Goal: Task Accomplishment & Management: Manage account settings

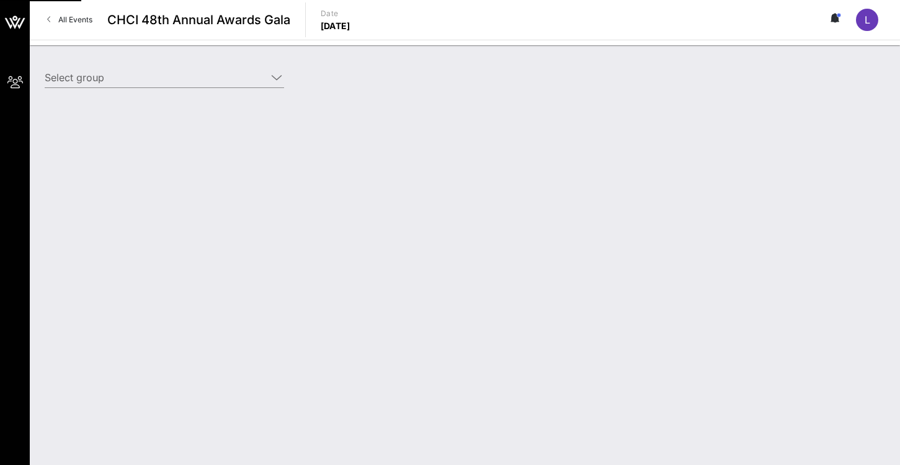
type input "Democratic Senatorial Campaign Committee (DSCC) (Democratic Senatorial Campaign…"
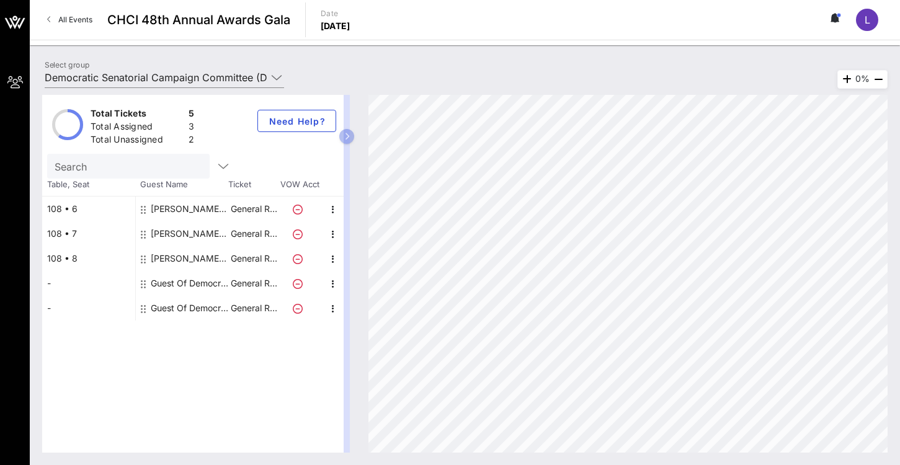
click at [167, 285] on div "Guest Of Democratic Senatorial Campaign Committee (DSCC)" at bounding box center [190, 283] width 78 height 25
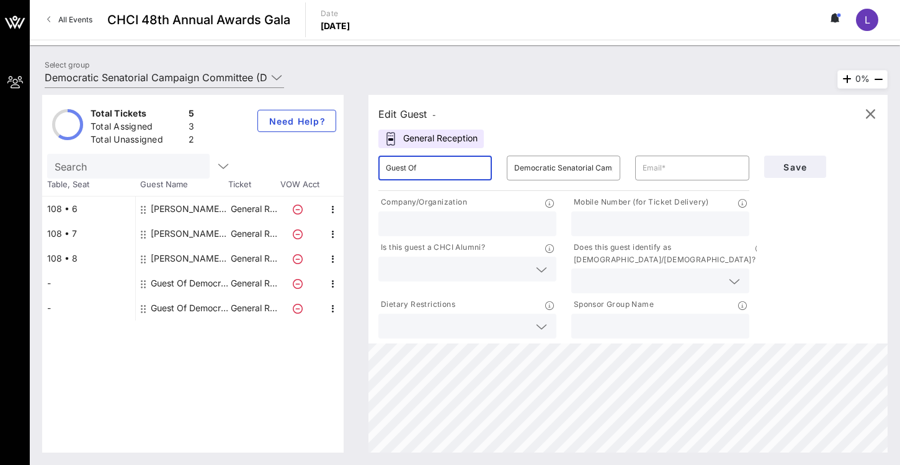
click at [440, 172] on input "Guest Of" at bounding box center [435, 168] width 99 height 20
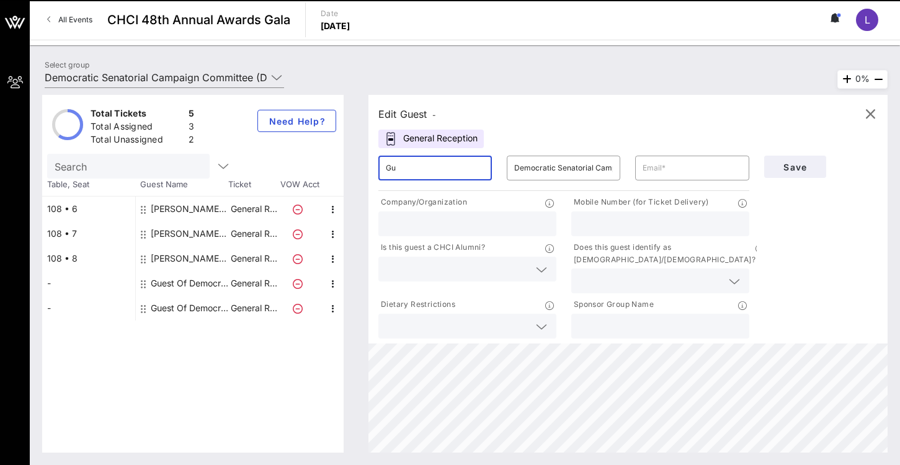
type input "G"
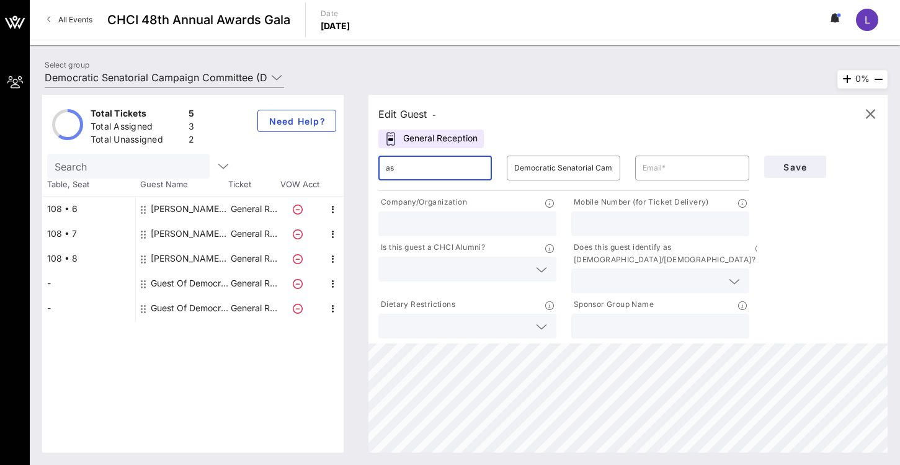
type input "a"
drag, startPoint x: 512, startPoint y: 170, endPoint x: 598, endPoint y: 164, distance: 85.8
type input "[PERSON_NAME]"
click at [598, 164] on div "​ Democratic Senatorial Campaign Committee (DSCC)" at bounding box center [564, 168] width 114 height 25
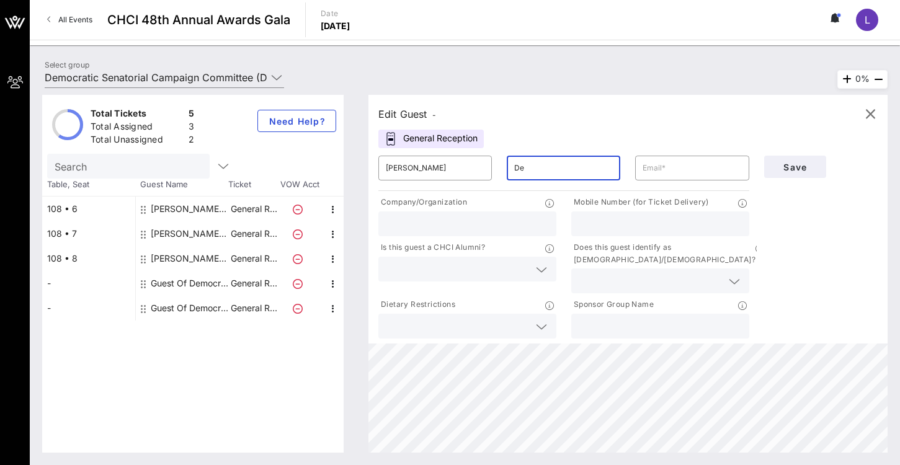
type input "D"
click at [447, 164] on input "[PERSON_NAME]" at bounding box center [435, 168] width 99 height 20
type input "[PERSON_NAME]"
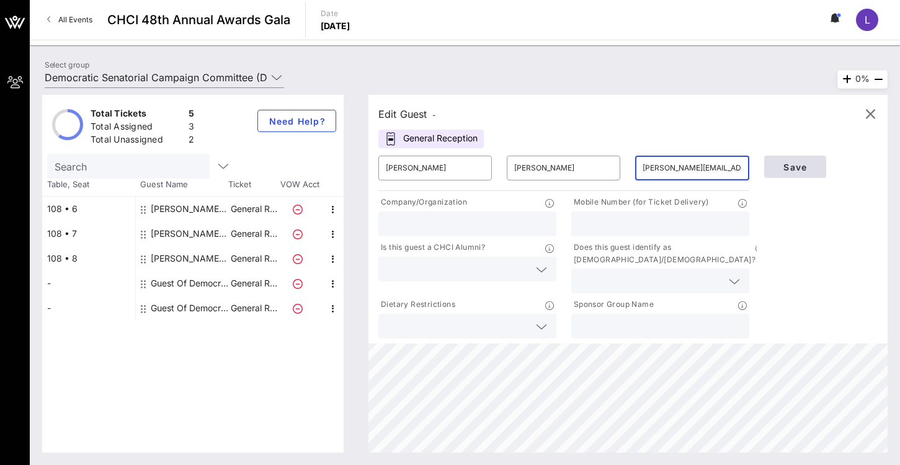
type input "[PERSON_NAME][EMAIL_ADDRESS][DOMAIN_NAME]"
click at [790, 169] on span "Save" at bounding box center [795, 167] width 42 height 11
